Goal: Contribute content

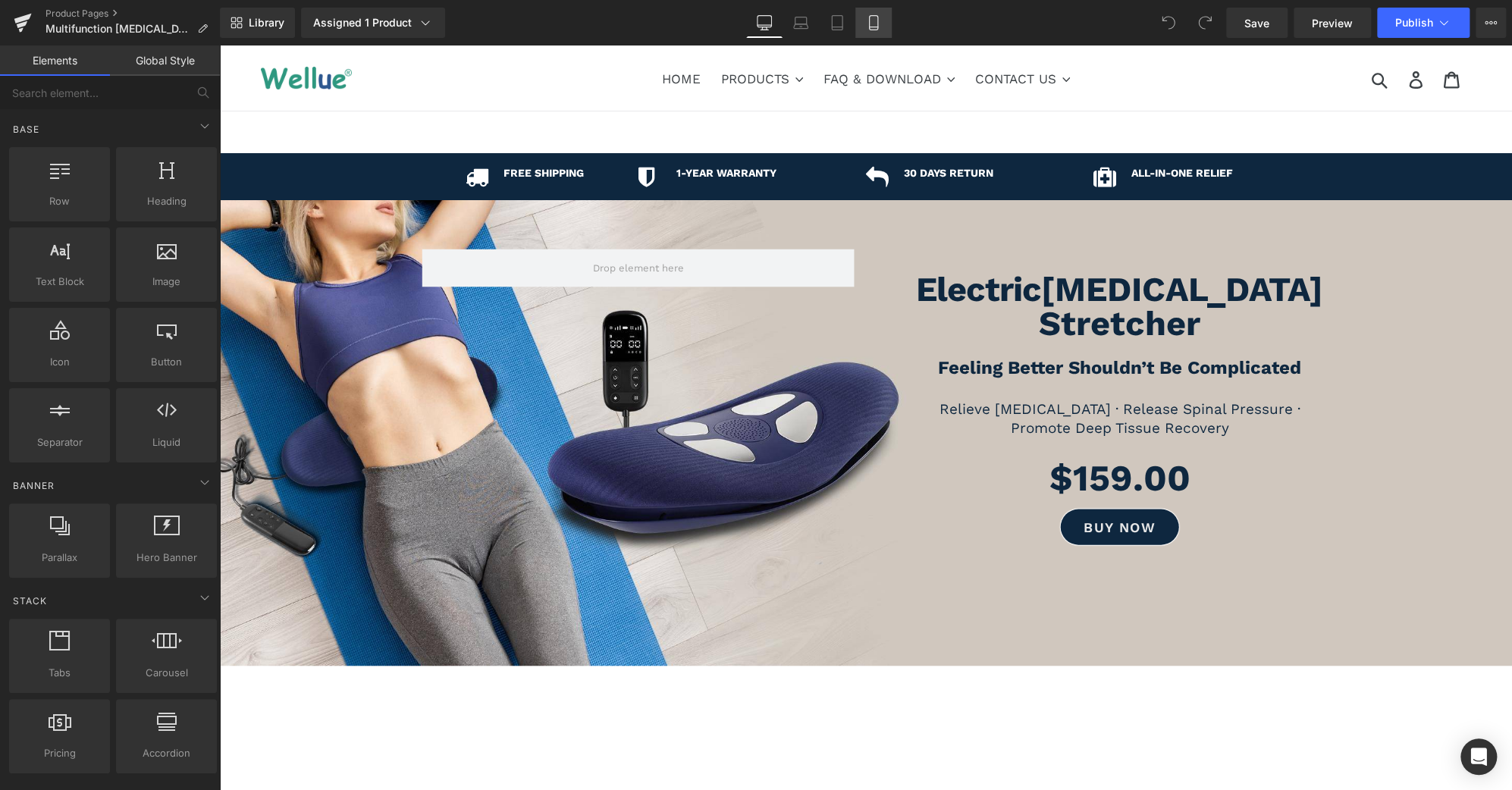
click at [875, 18] on icon at bounding box center [873, 22] width 15 height 15
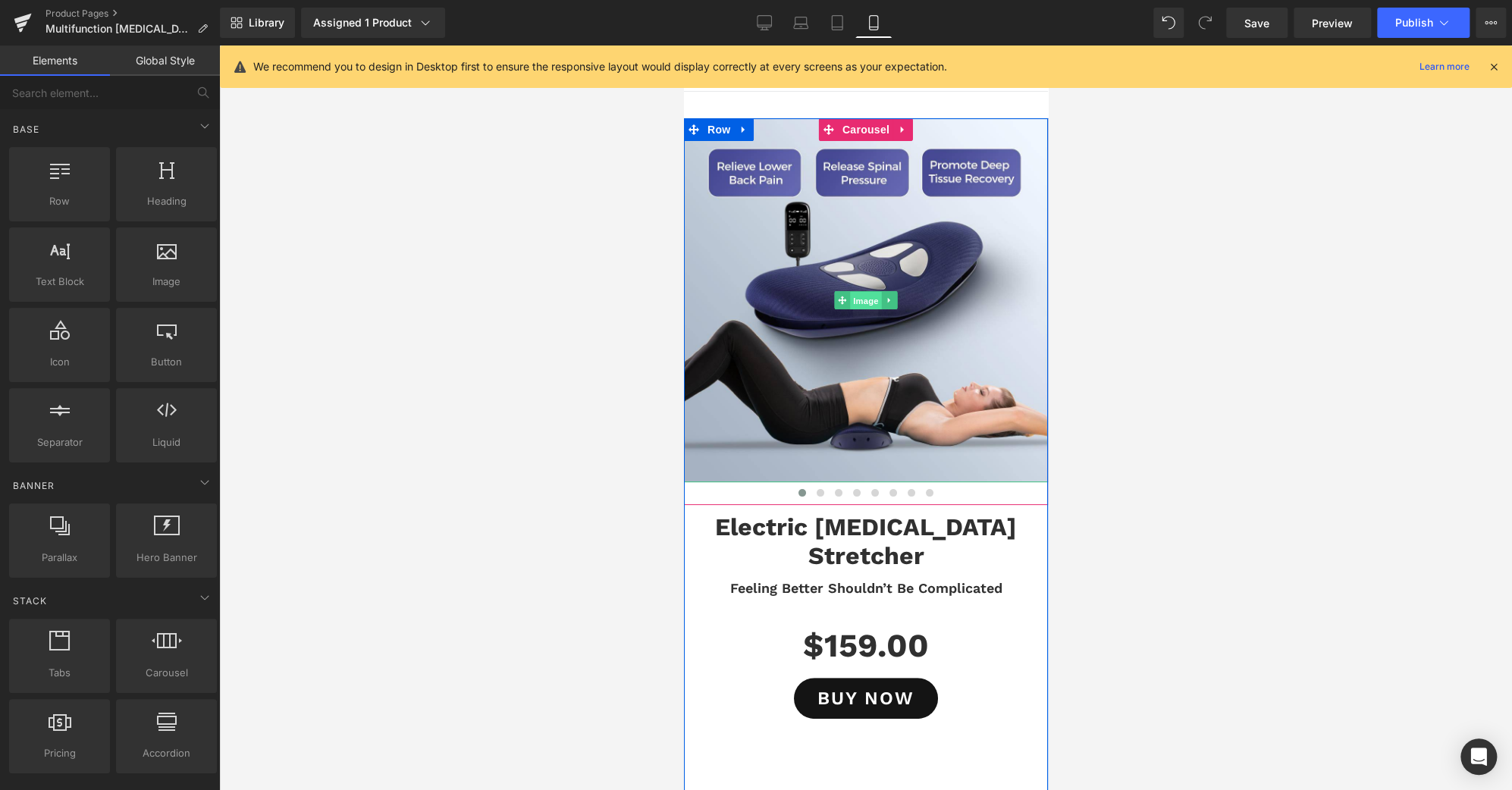
click at [853, 298] on span "Image" at bounding box center [865, 300] width 31 height 18
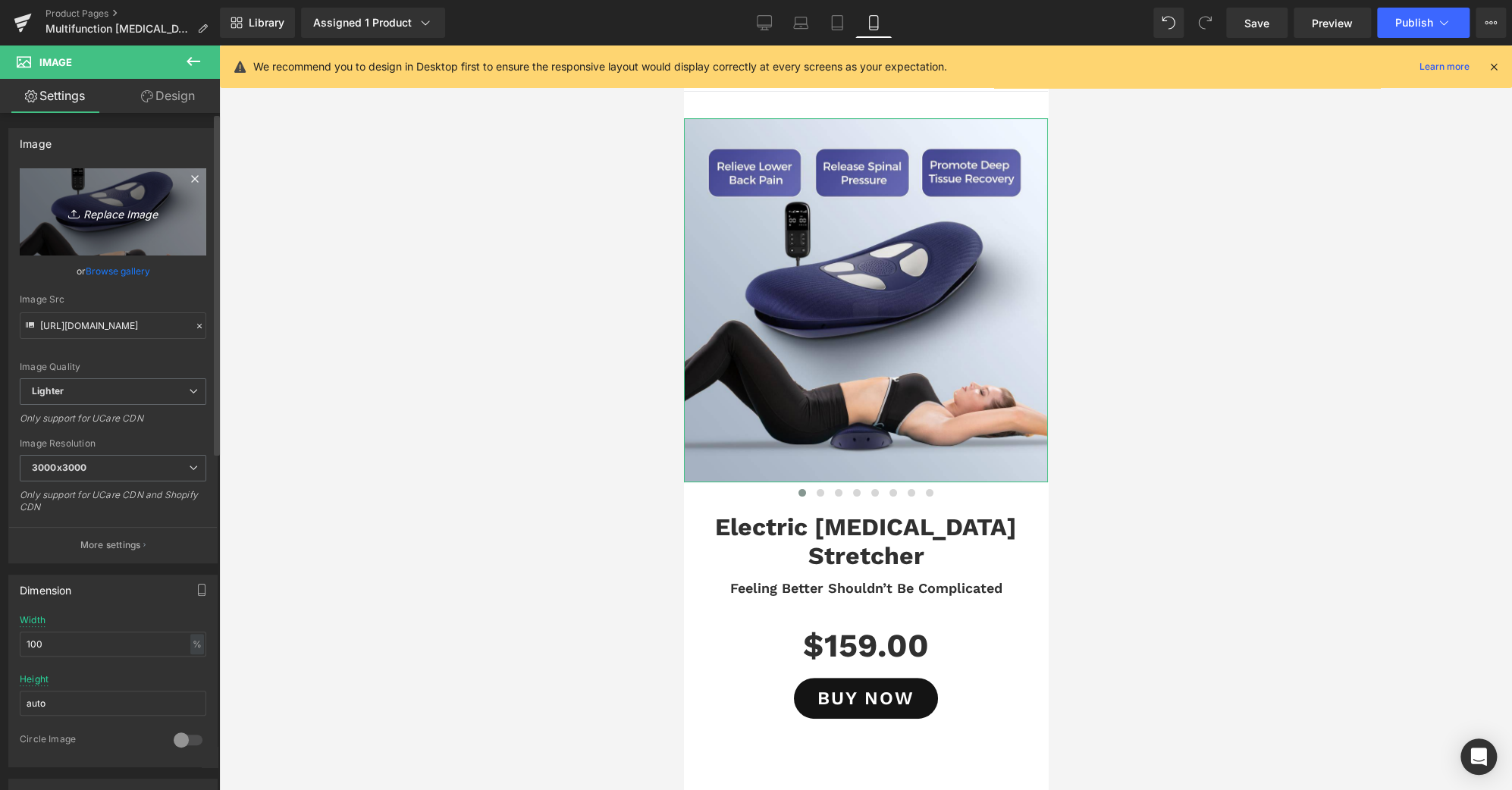
click at [87, 183] on link "Replace Image" at bounding box center [113, 212] width 187 height 87
type input "C:\fakepath\MAIN-12-B.jpg"
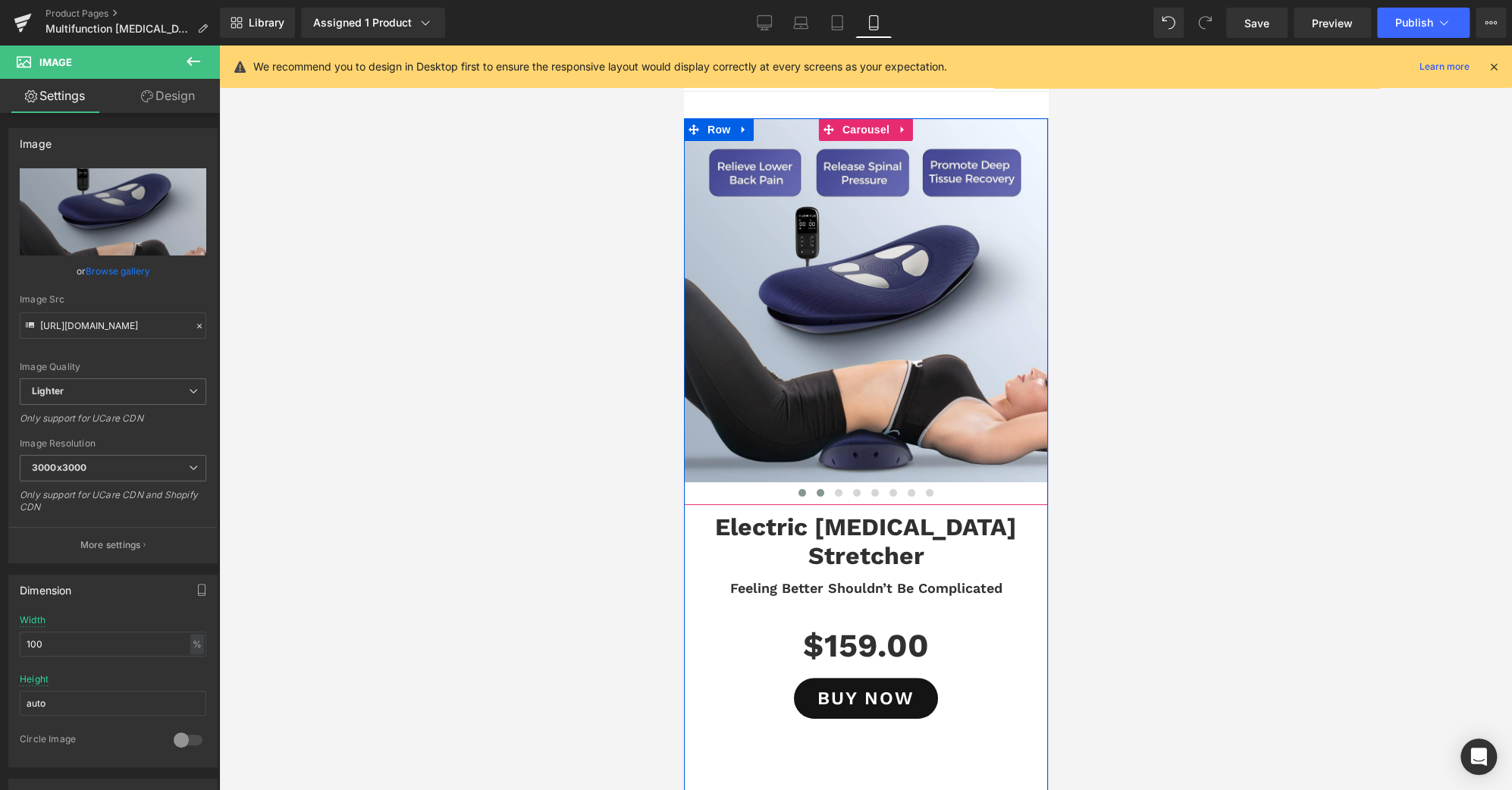
click at [811, 489] on button at bounding box center [820, 492] width 18 height 15
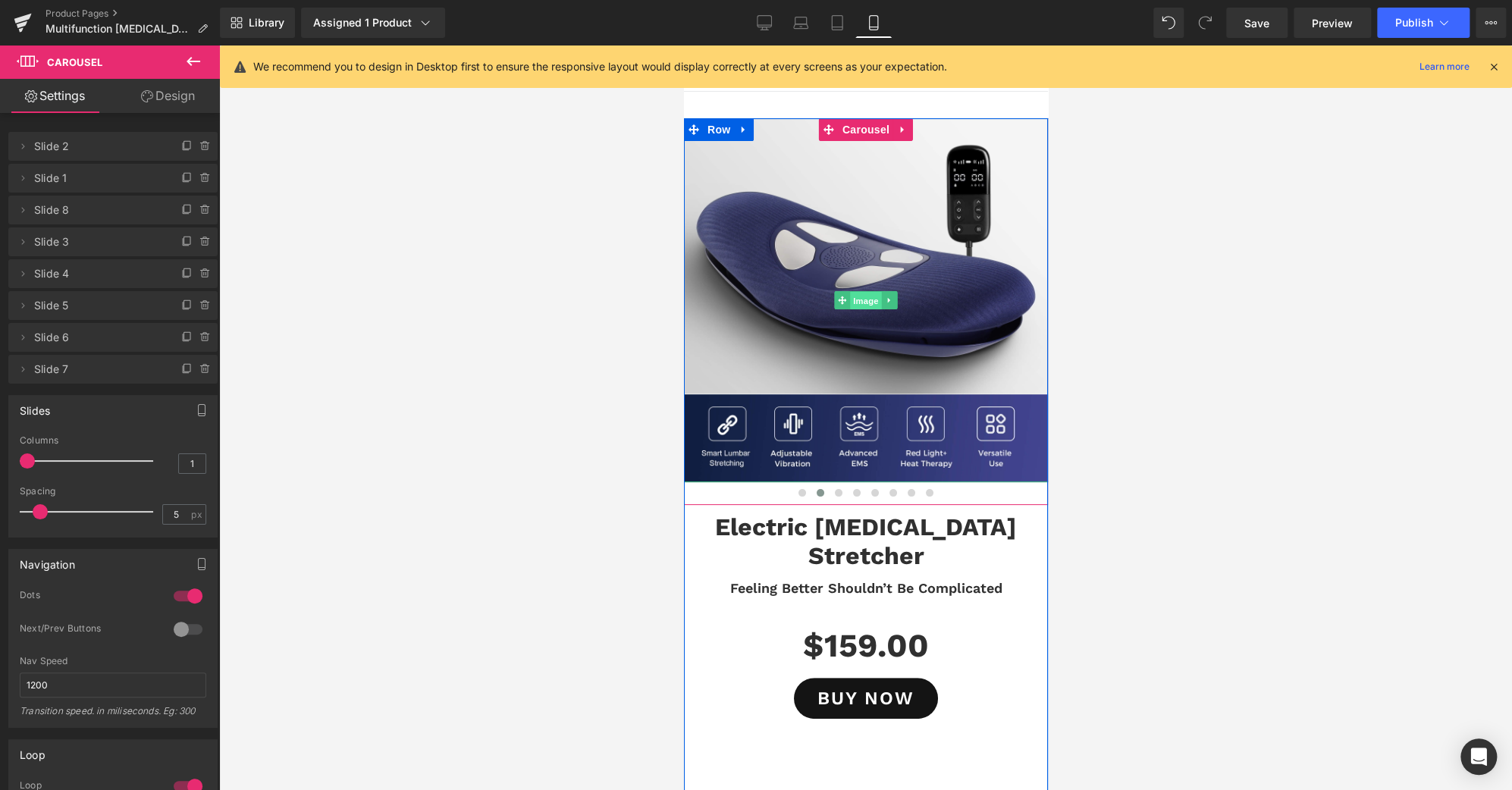
click at [863, 302] on span "Image" at bounding box center [865, 300] width 31 height 18
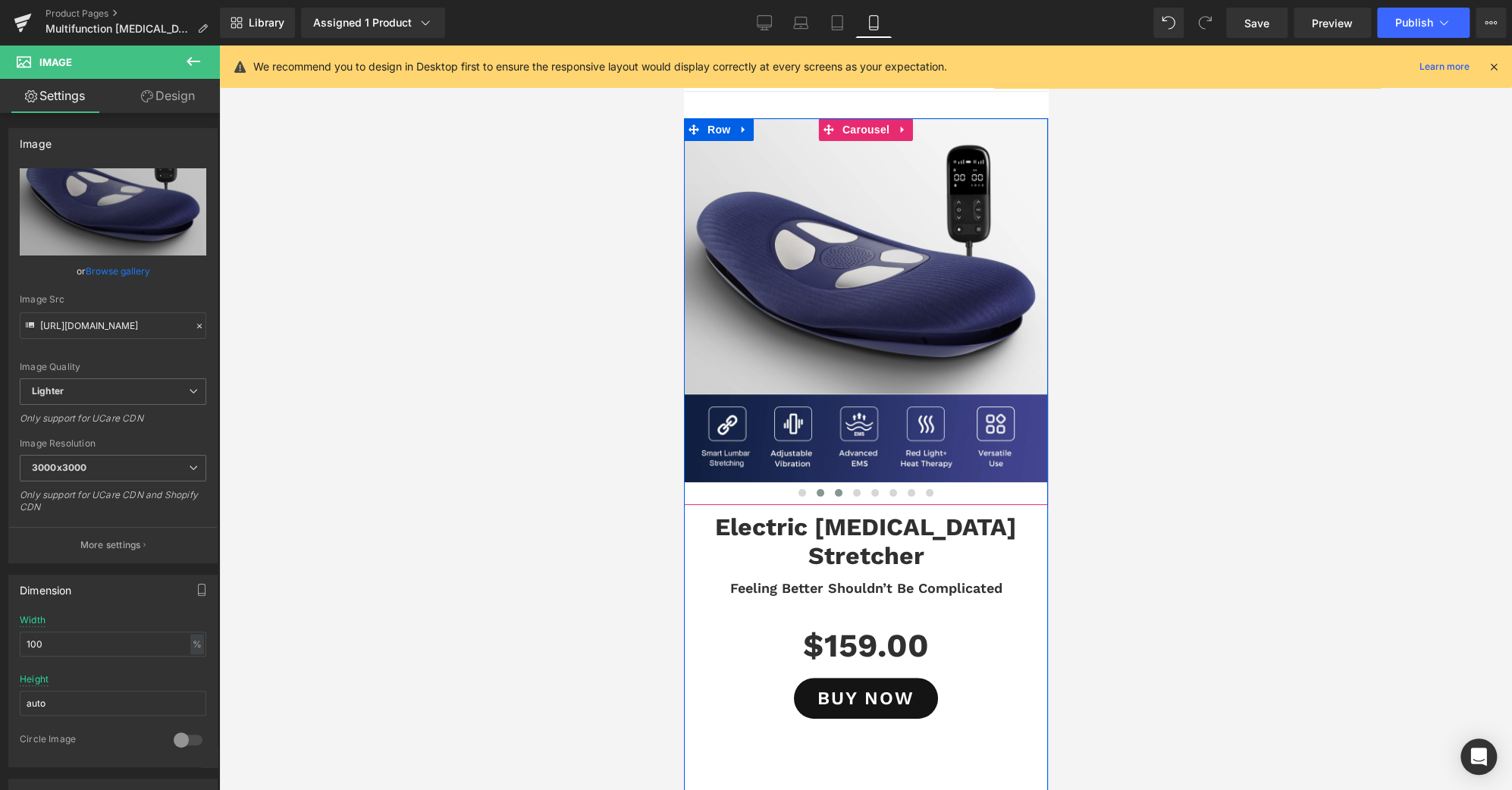
click at [835, 495] on button at bounding box center [838, 492] width 18 height 15
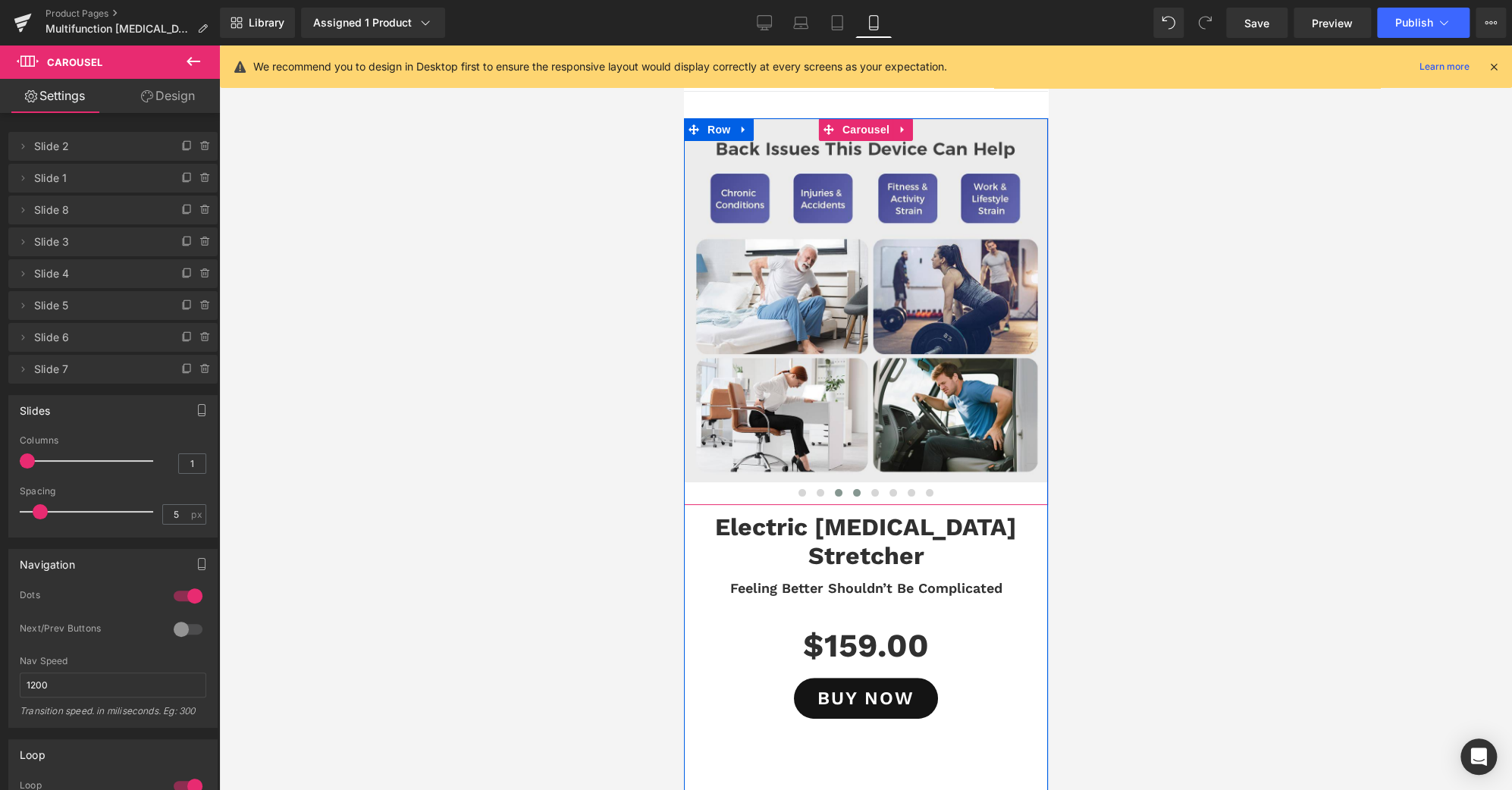
click at [847, 494] on button at bounding box center [857, 492] width 18 height 15
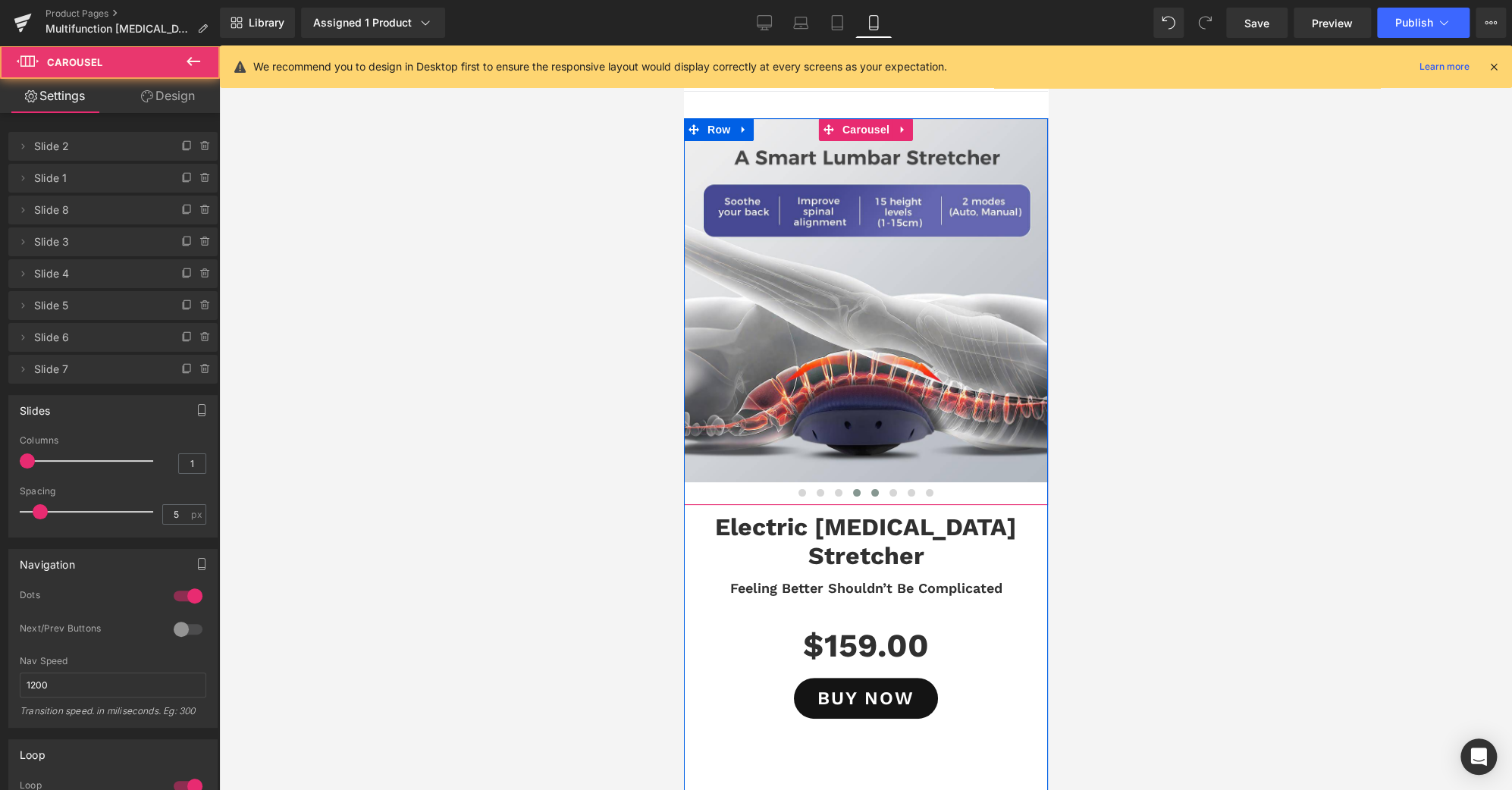
click at [871, 492] on span at bounding box center [874, 492] width 7 height 7
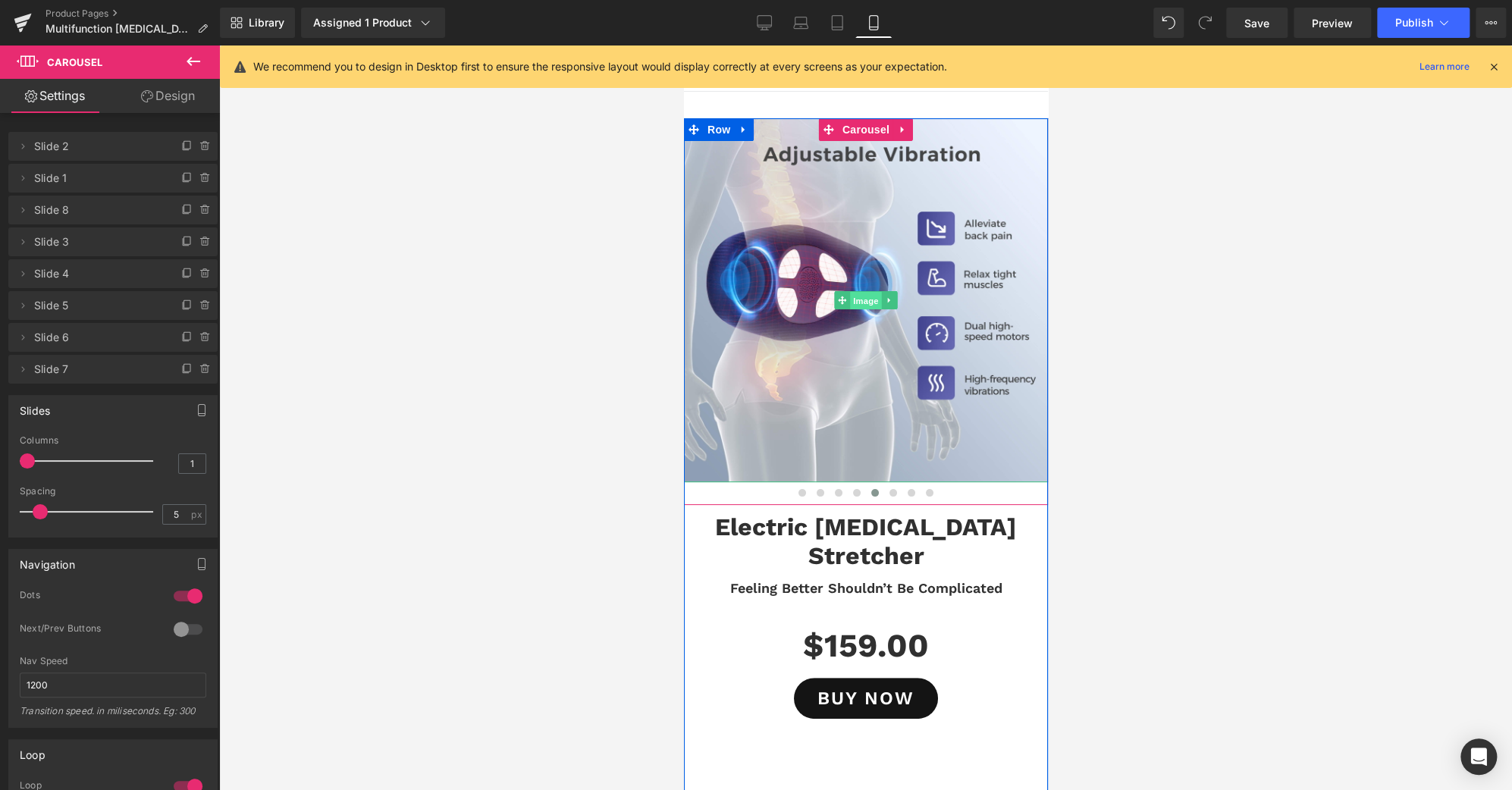
click at [862, 295] on span "Image" at bounding box center [865, 300] width 31 height 18
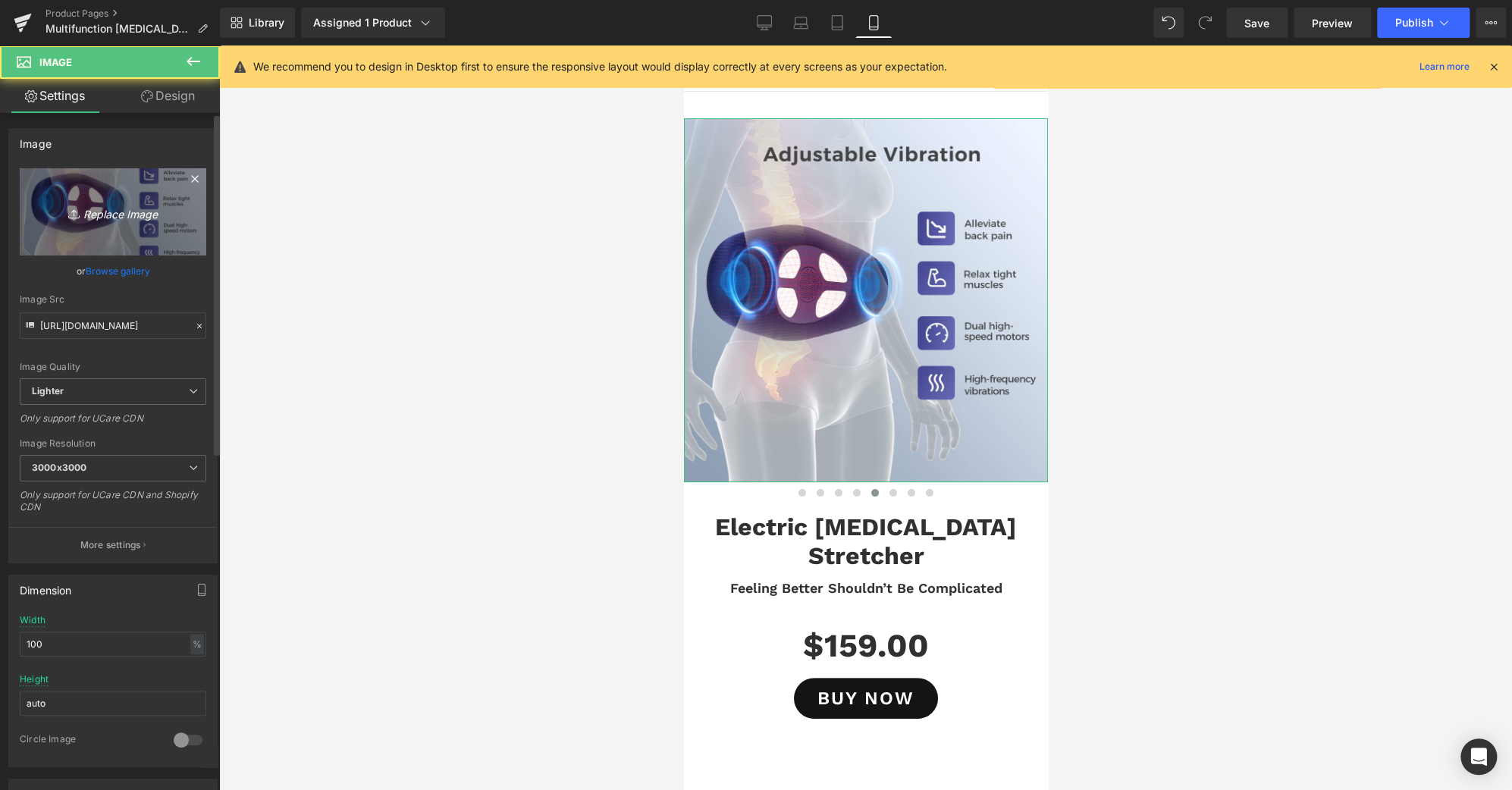
click at [109, 213] on icon "Replace Image" at bounding box center [113, 212] width 121 height 19
type input "C:\fakepath\MAIN-22-B.jpg"
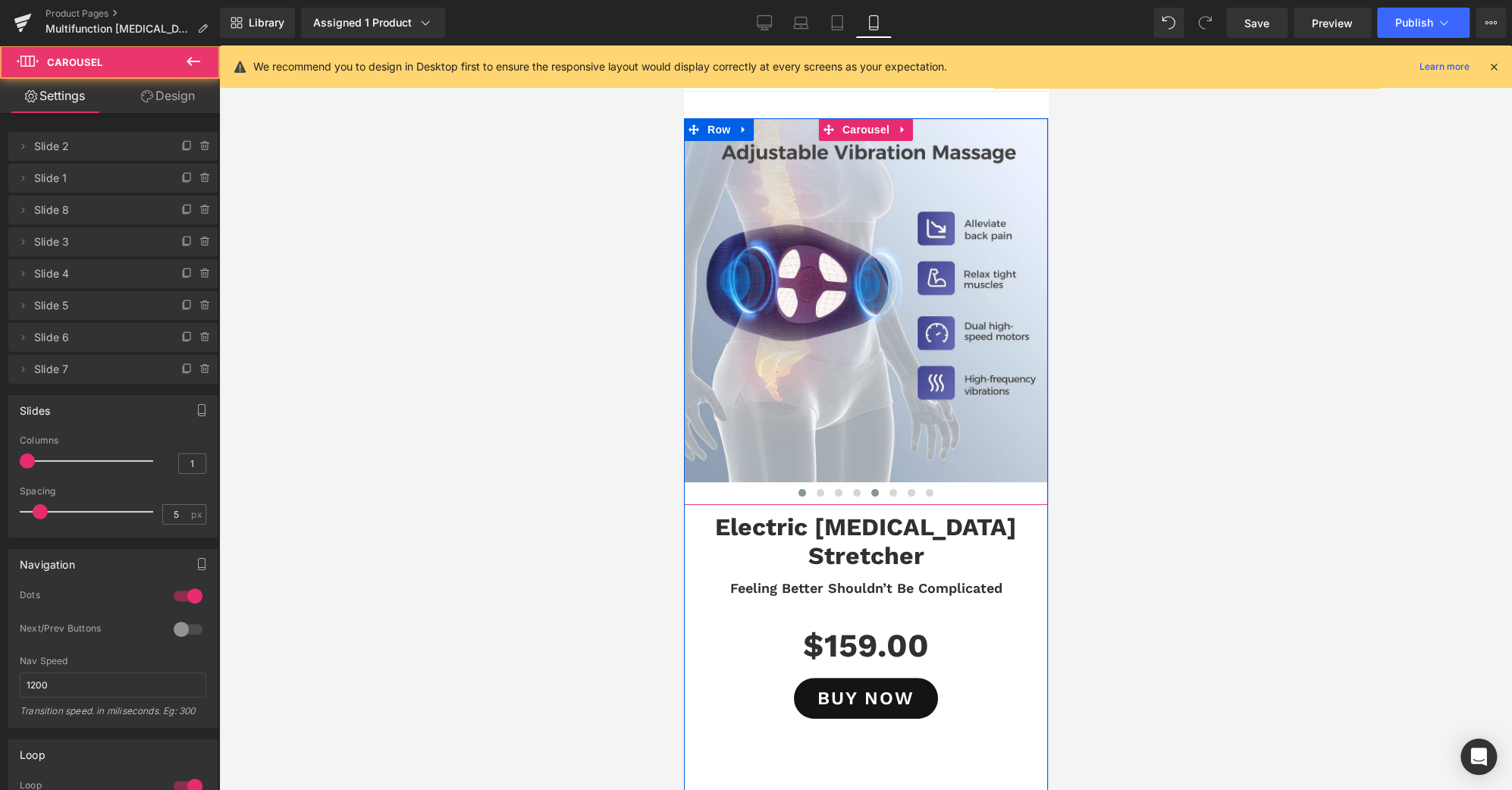
click at [798, 491] on span at bounding box center [801, 492] width 7 height 7
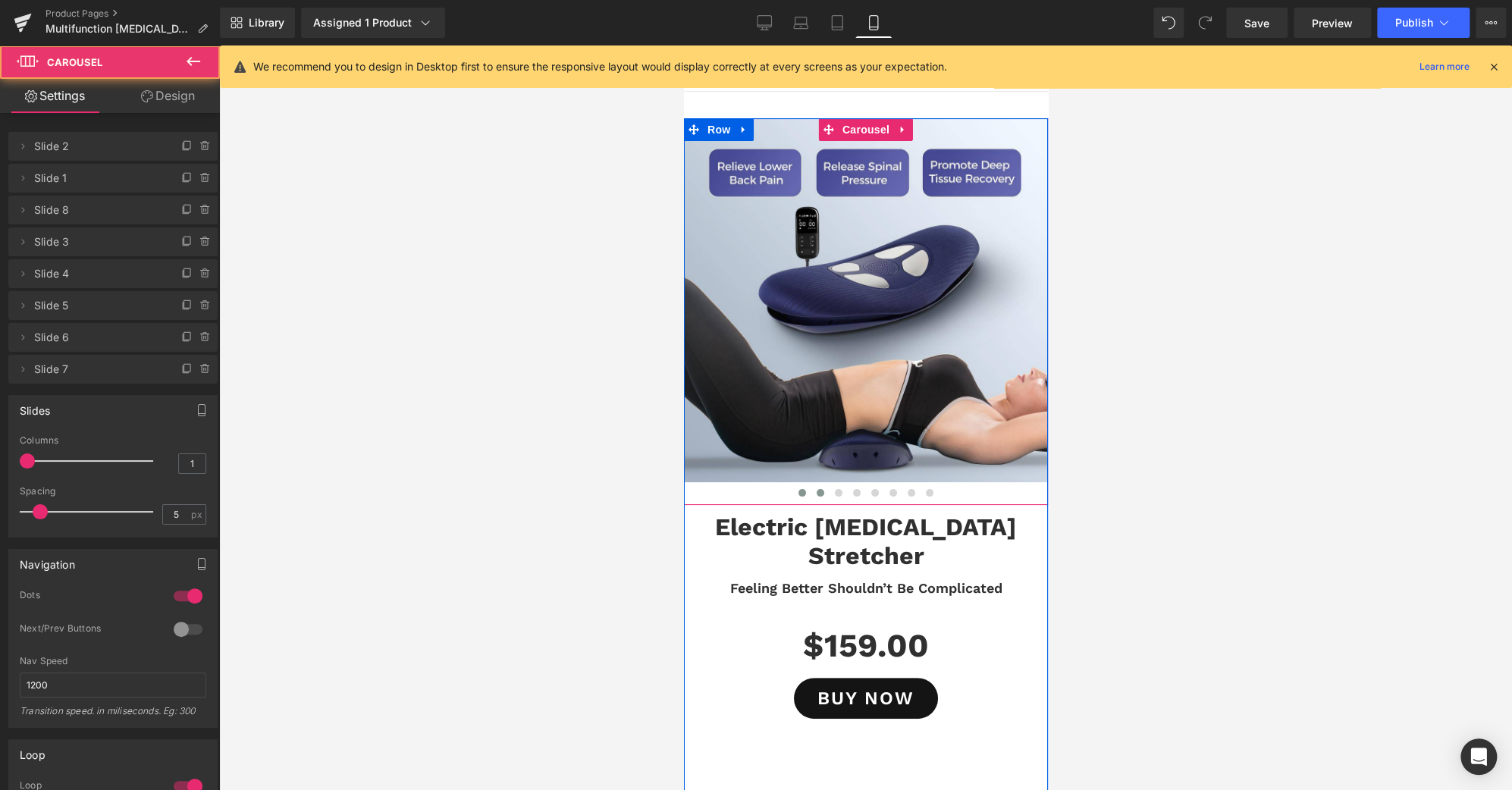
click at [816, 492] on span at bounding box center [820, 492] width 7 height 7
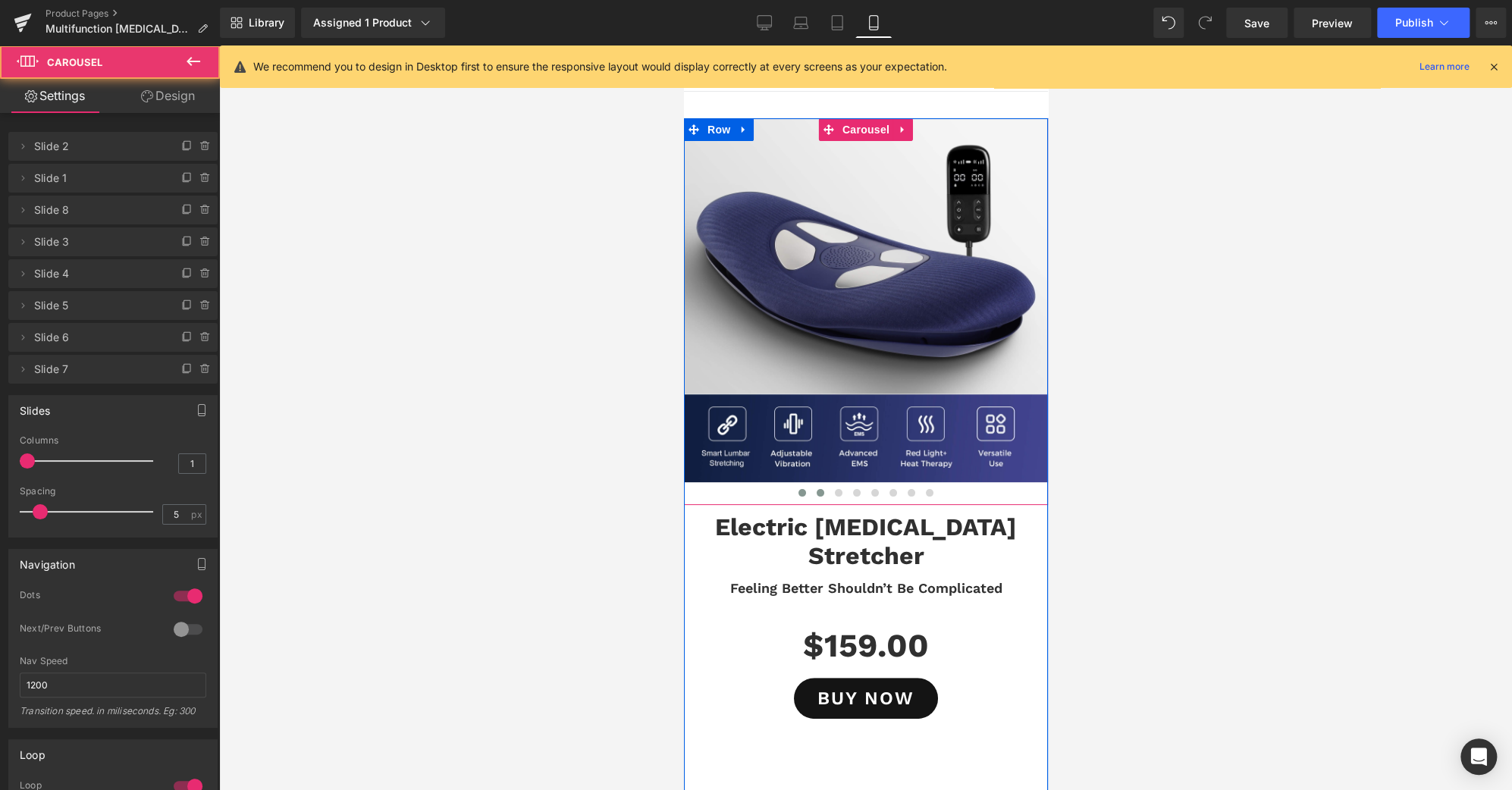
click at [798, 492] on span at bounding box center [801, 492] width 7 height 7
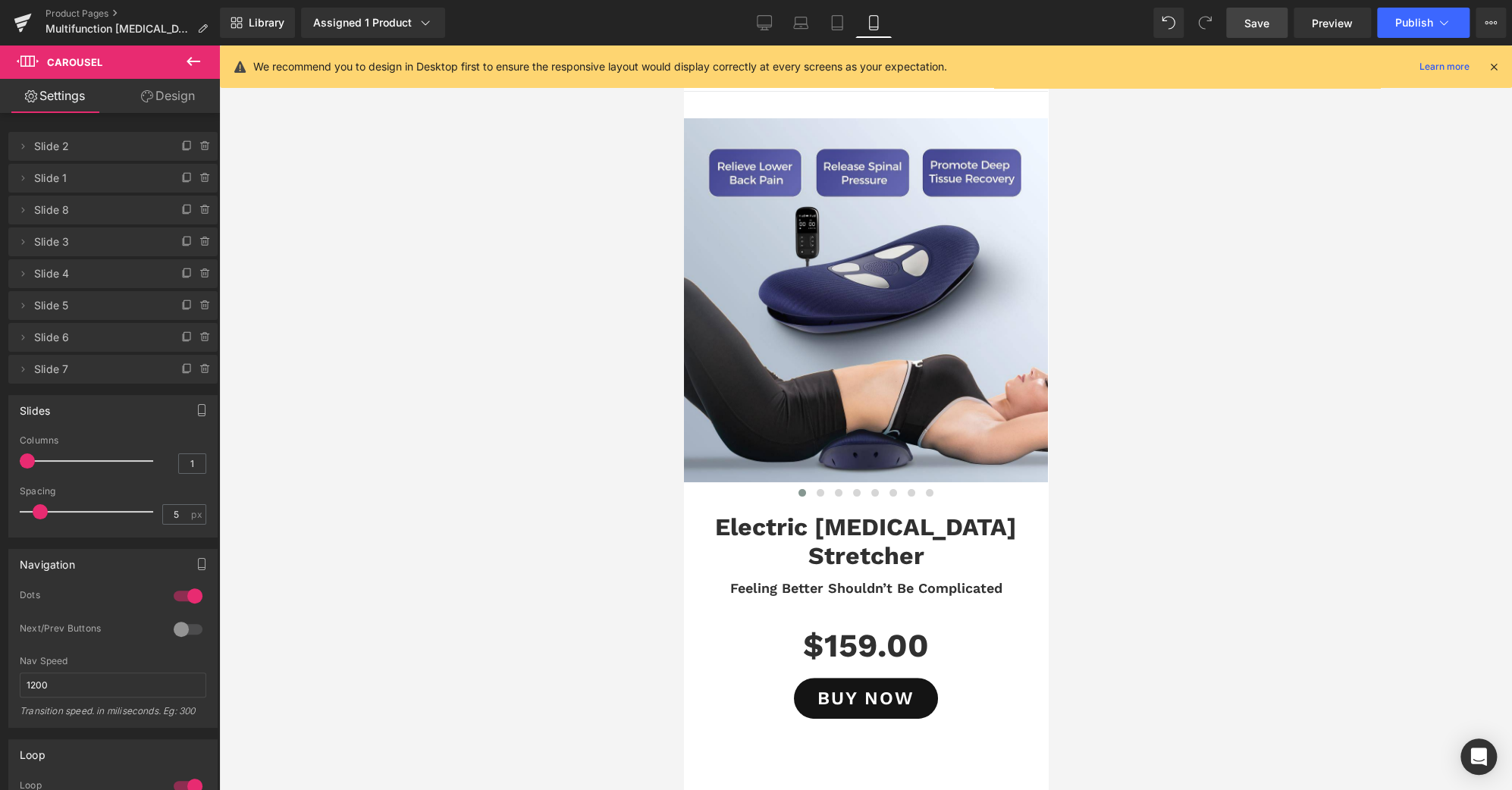
click at [1254, 18] on span "Save" at bounding box center [1257, 22] width 25 height 16
click at [1427, 28] on span "Publish" at bounding box center [1414, 22] width 38 height 12
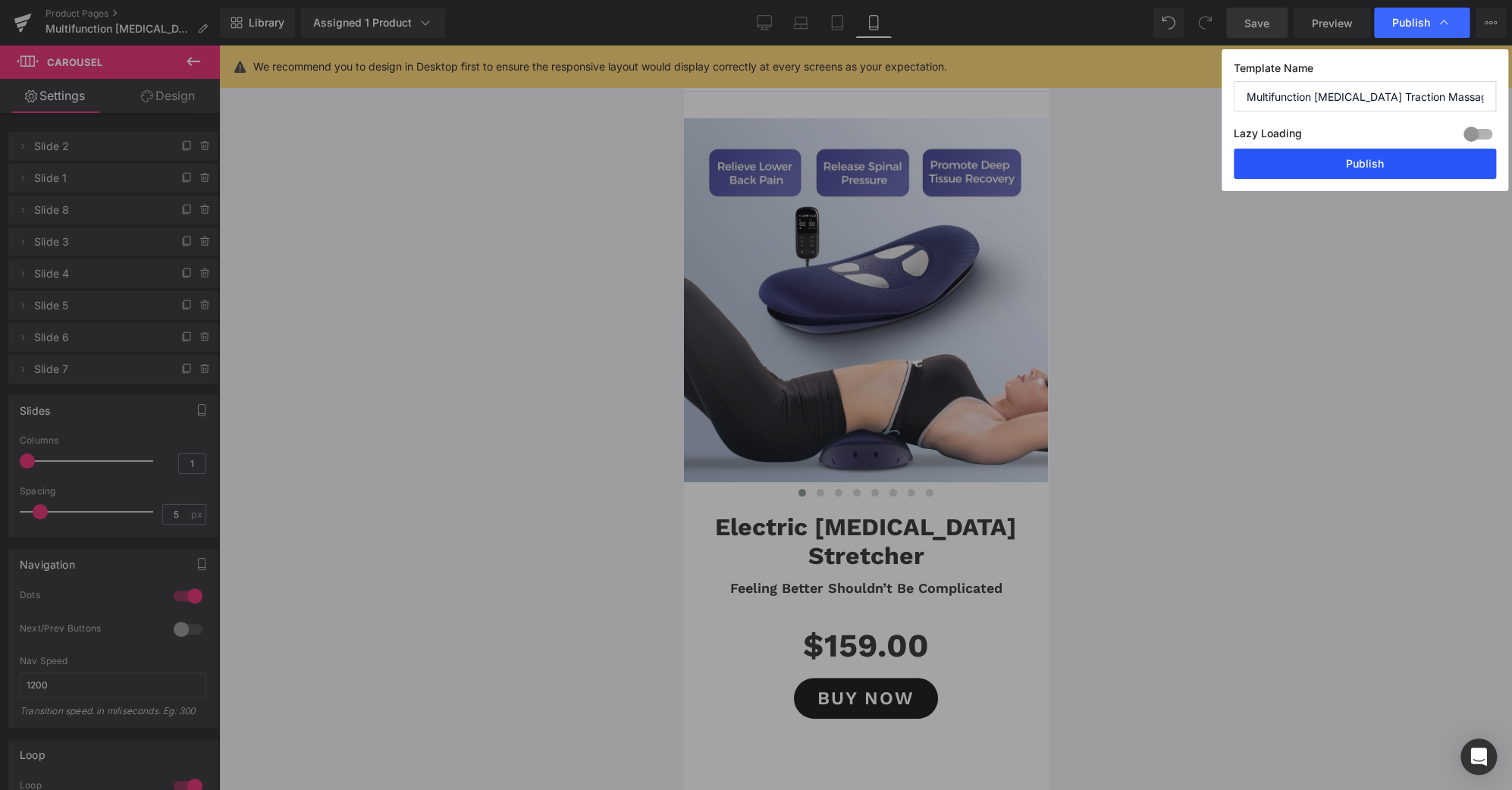
click at [1412, 160] on button "Publish" at bounding box center [1365, 164] width 262 height 30
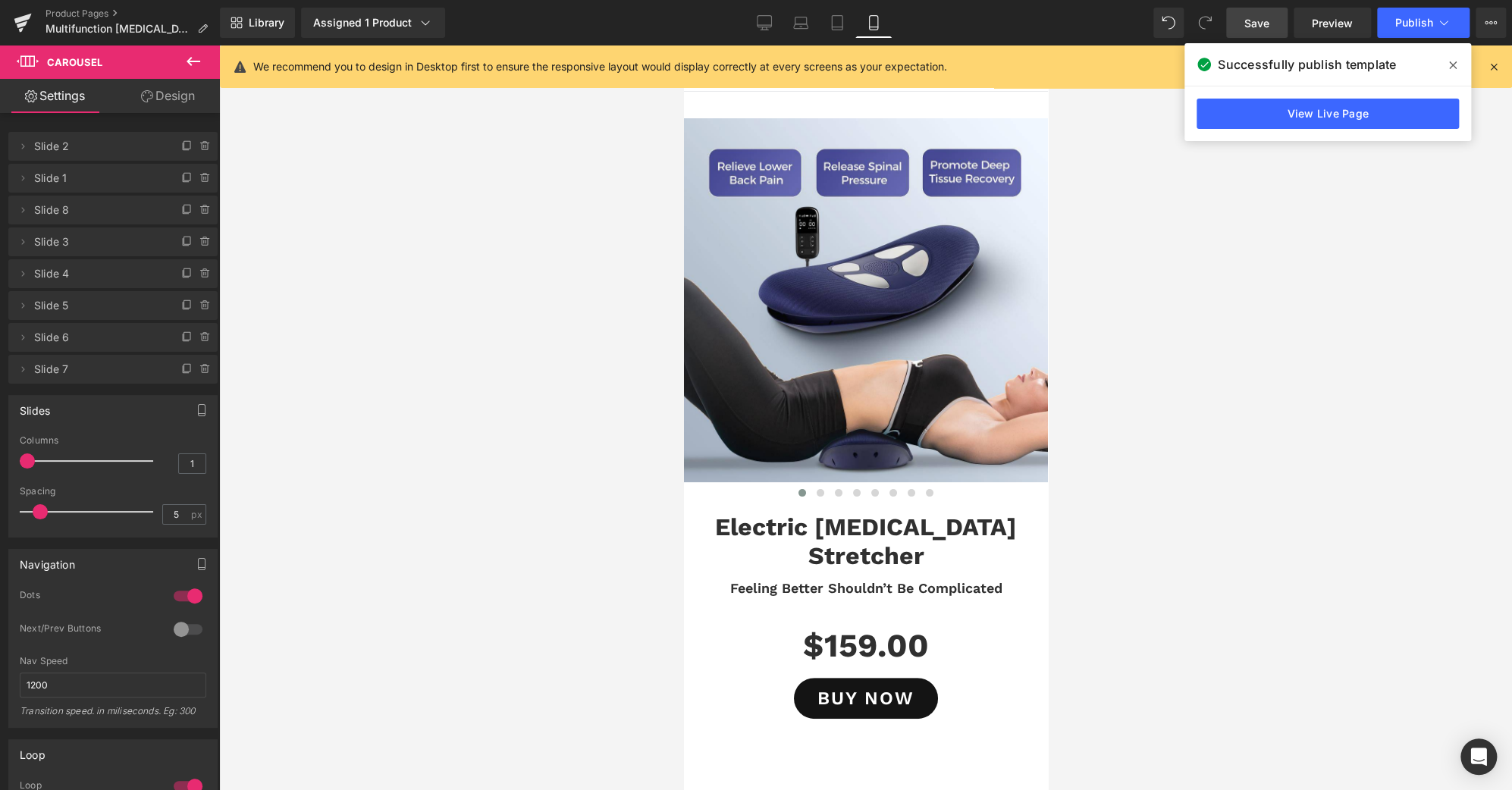
click at [1454, 67] on icon at bounding box center [1453, 65] width 7 height 12
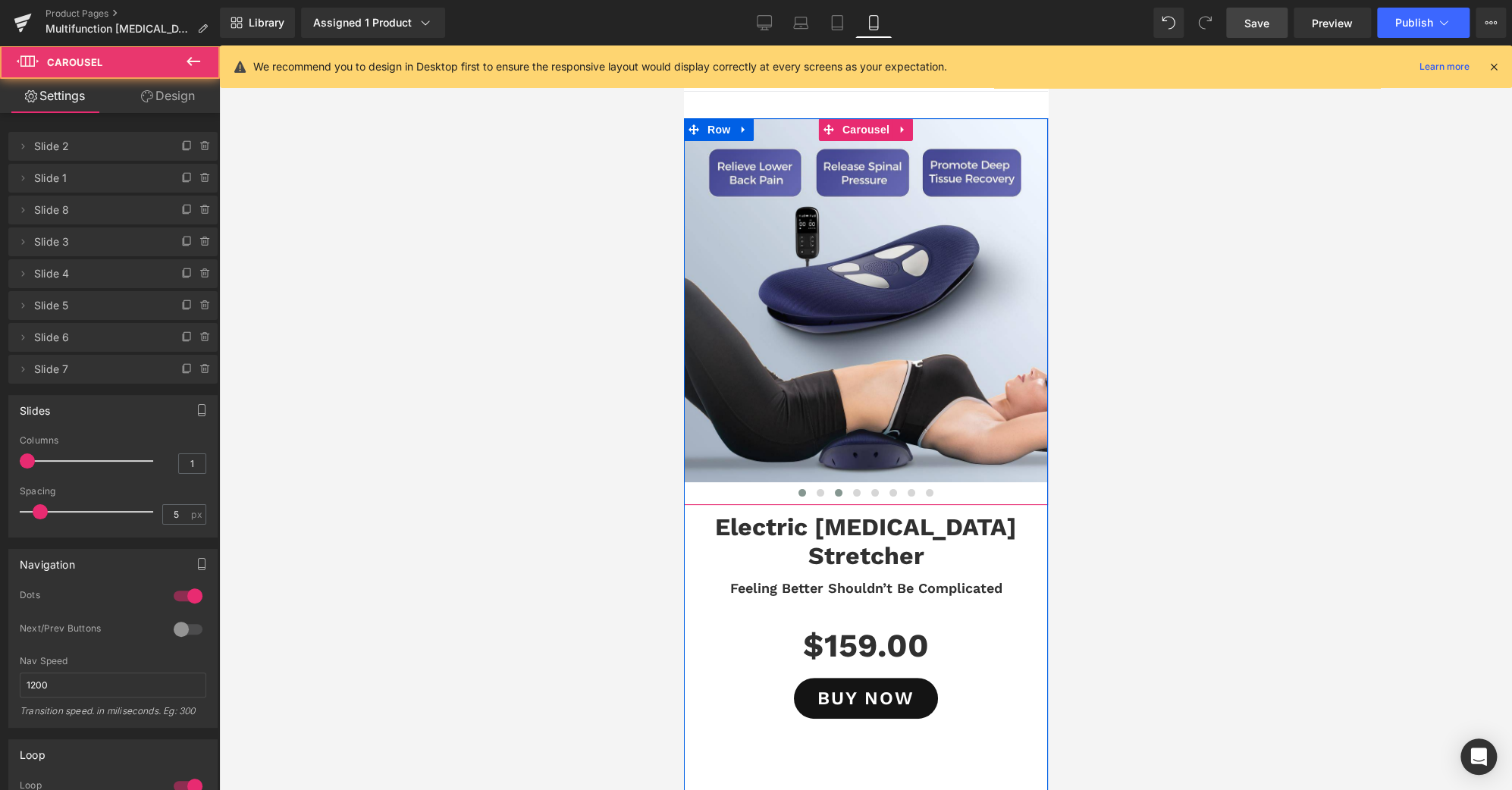
click at [835, 492] on span at bounding box center [838, 492] width 7 height 7
